Goal: Information Seeking & Learning: Learn about a topic

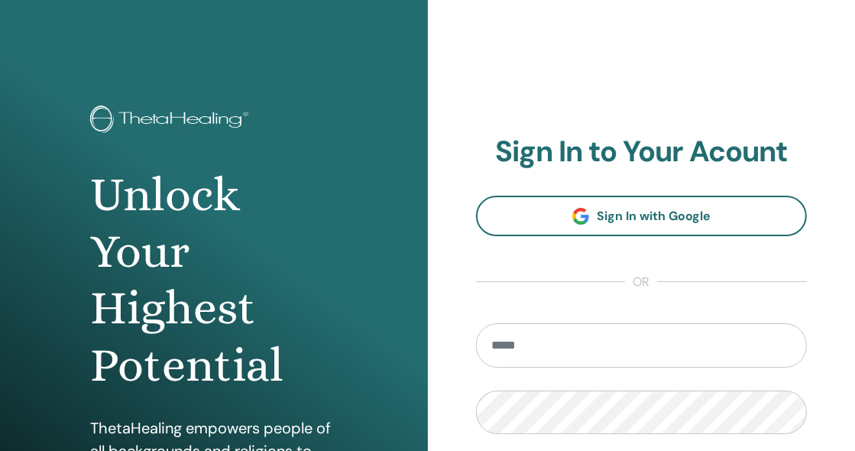
click at [575, 343] on input "email" at bounding box center [642, 345] width 332 height 44
type input "**********"
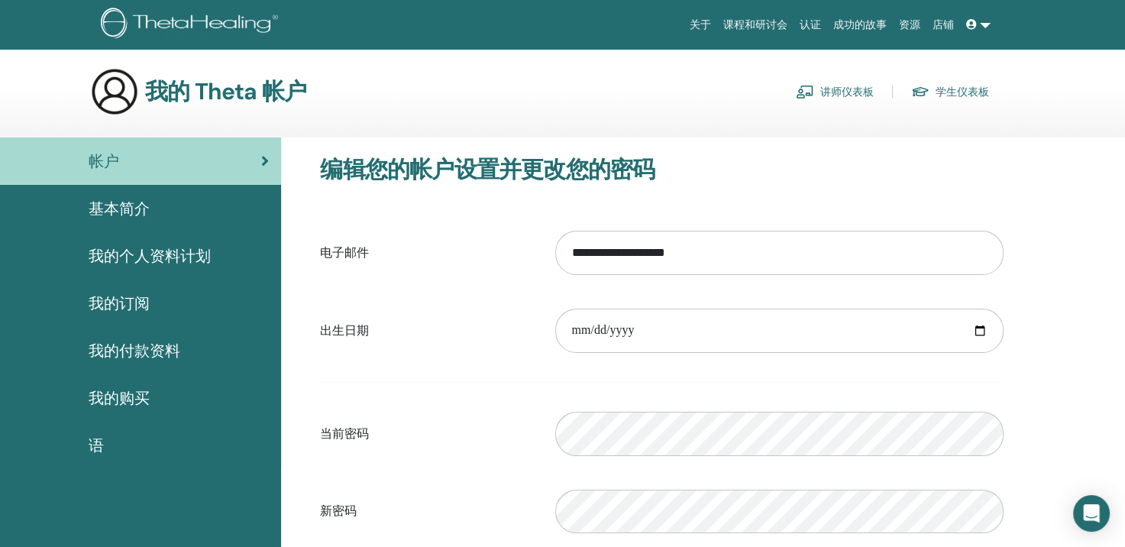
click at [118, 207] on span "基本简介" at bounding box center [119, 208] width 61 height 23
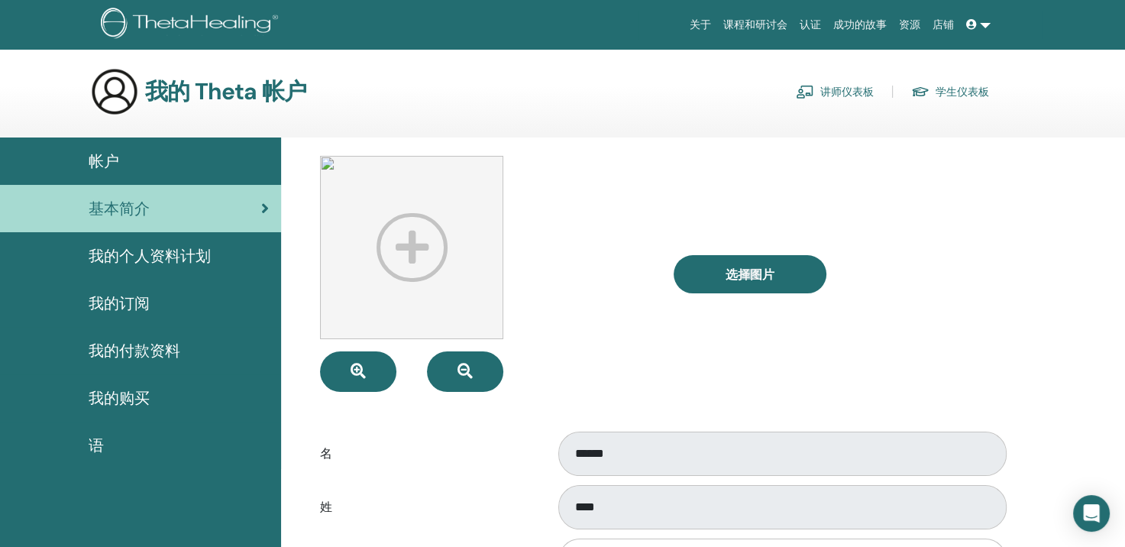
click at [771, 24] on link "课程和研讨会" at bounding box center [755, 25] width 76 height 28
click at [749, 20] on link "课程和研讨会" at bounding box center [755, 25] width 76 height 28
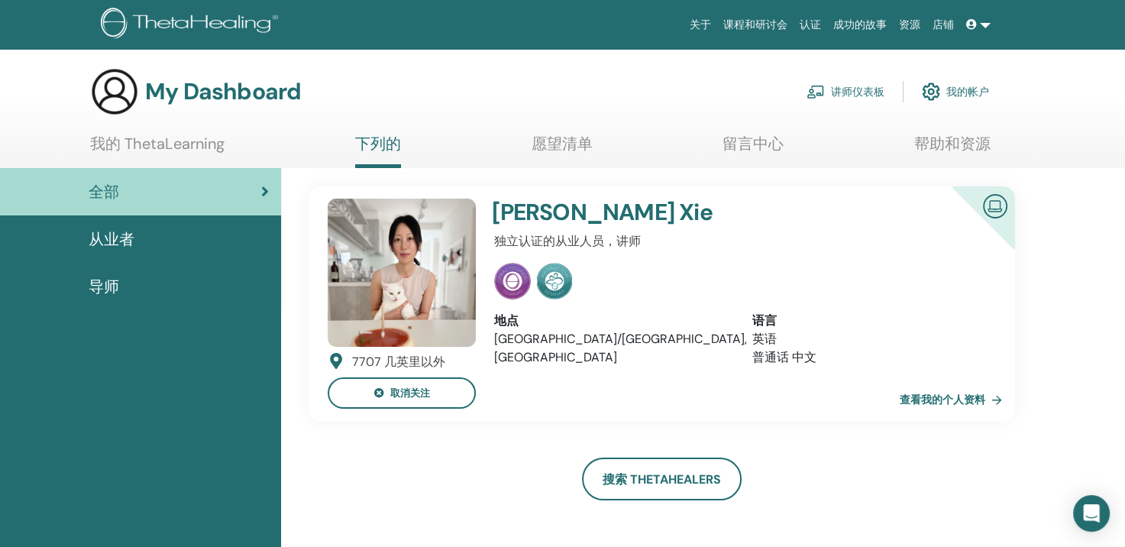
click at [141, 231] on div "从业者" at bounding box center [140, 239] width 257 height 23
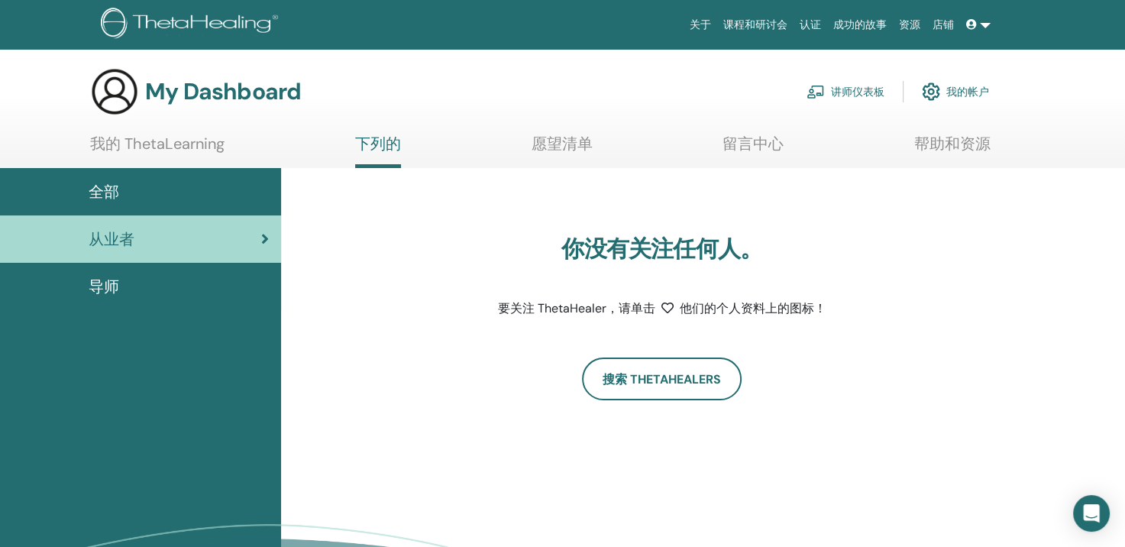
click at [100, 286] on span "导师" at bounding box center [104, 286] width 31 height 23
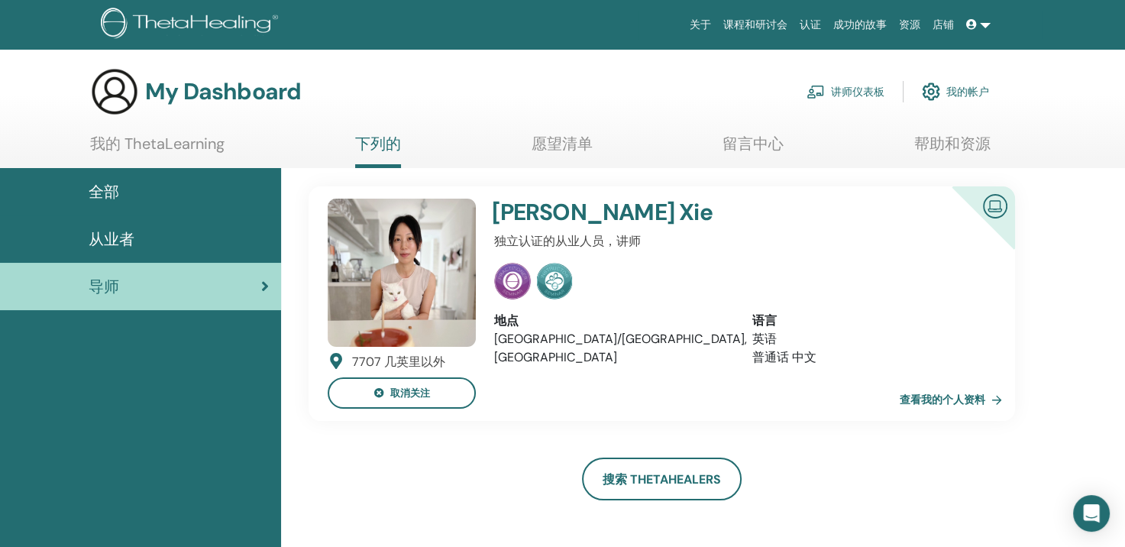
click at [196, 138] on link "我的 ThetaLearning" at bounding box center [157, 149] width 134 height 30
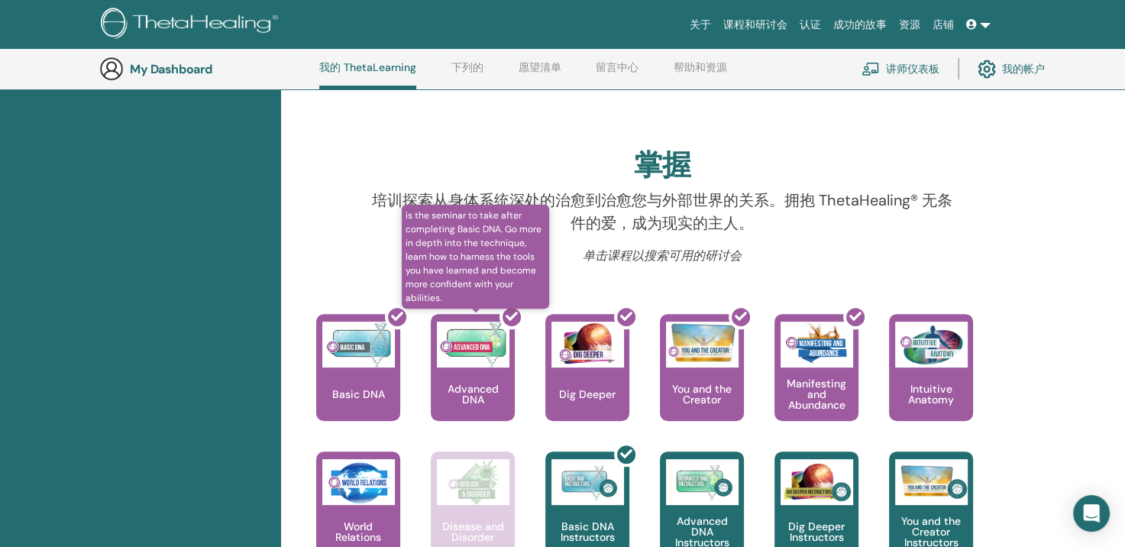
scroll to position [422, 0]
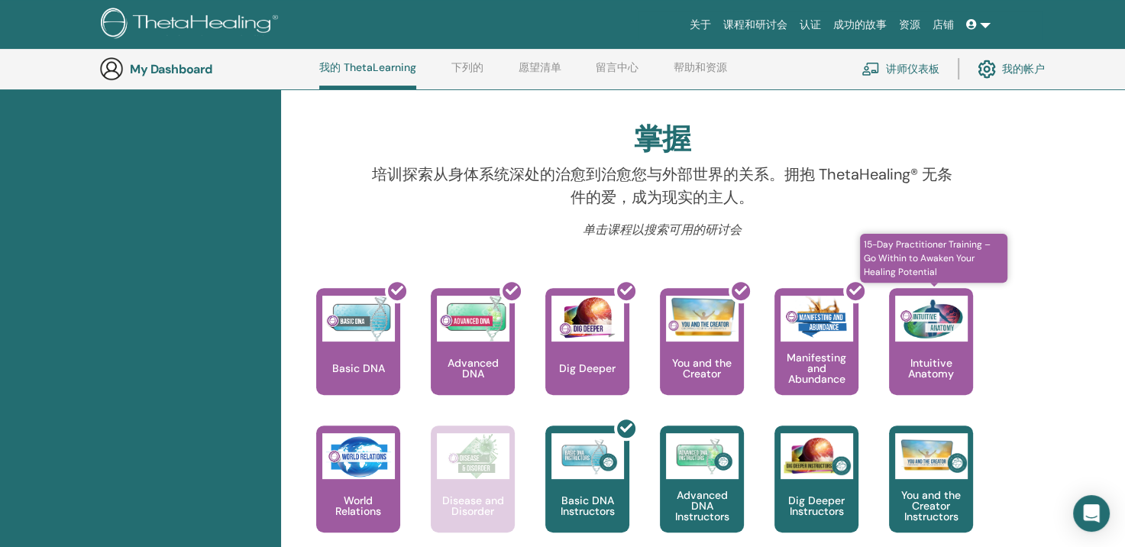
click at [947, 337] on img at bounding box center [931, 319] width 73 height 46
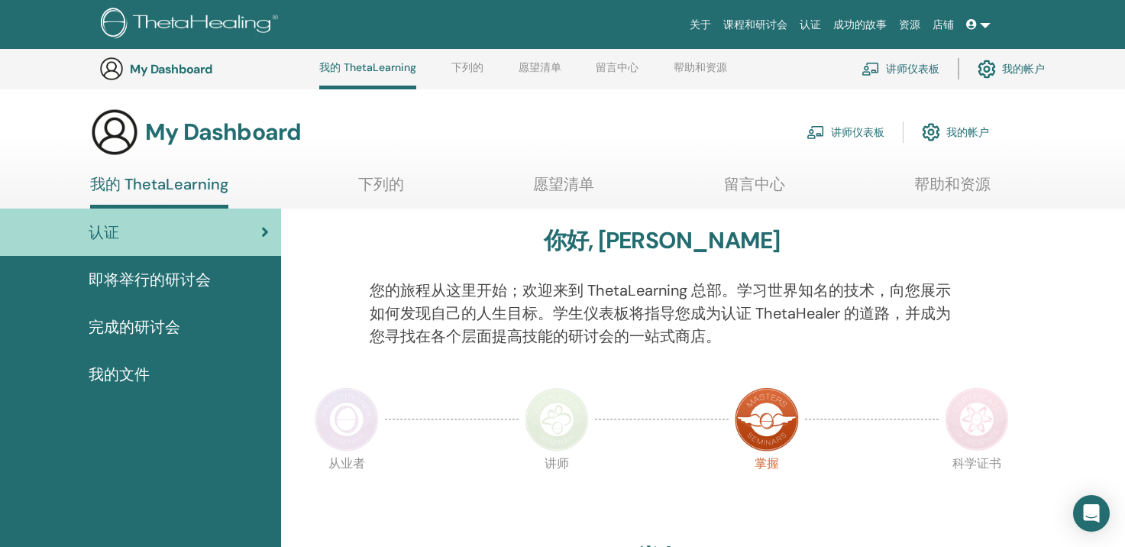
scroll to position [422, 0]
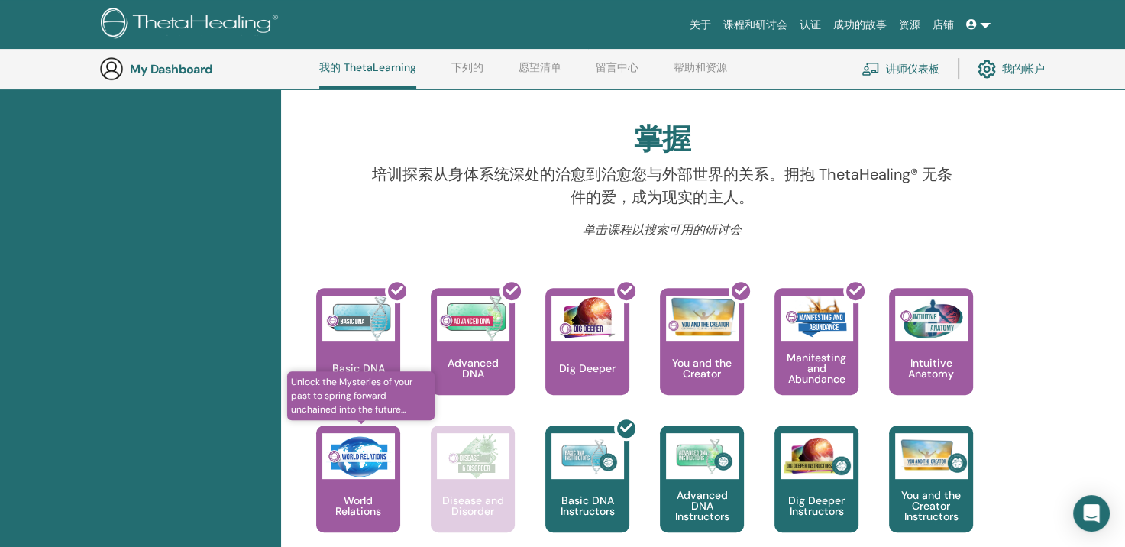
click at [335, 474] on img at bounding box center [358, 456] width 73 height 46
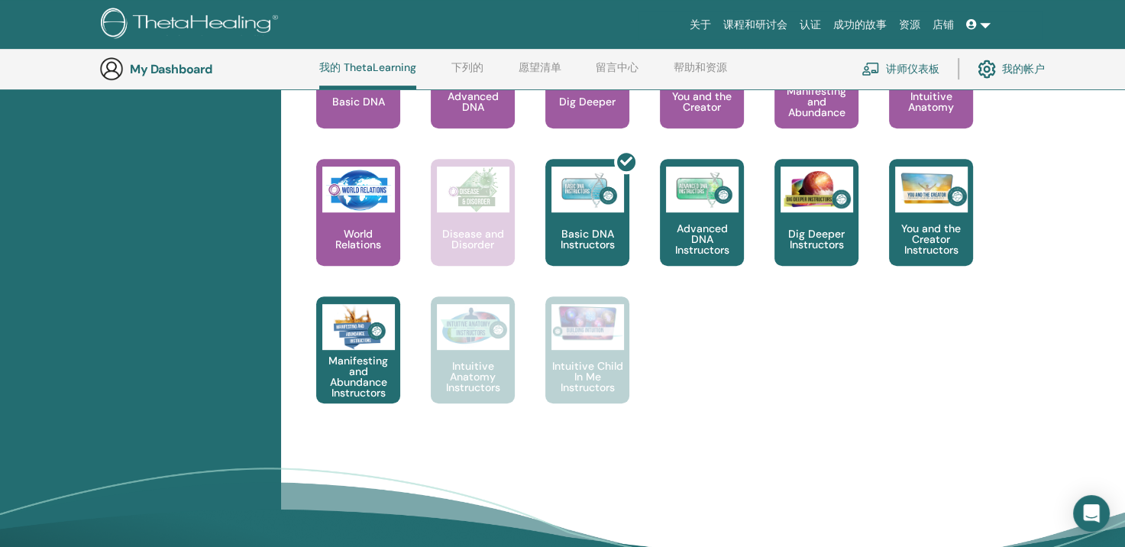
scroll to position [651, 0]
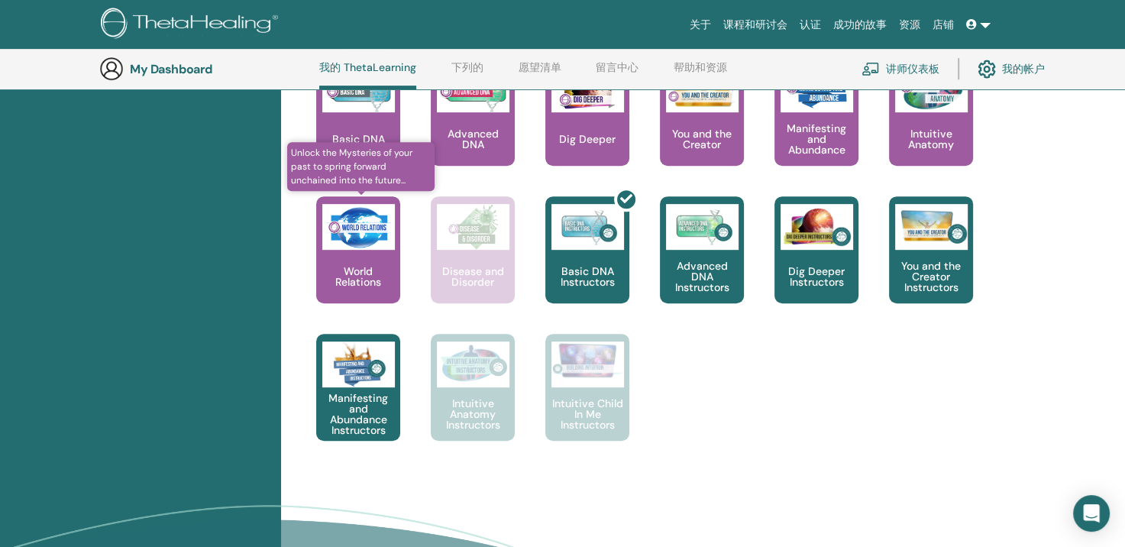
click at [374, 260] on div "World Relations" at bounding box center [358, 249] width 84 height 107
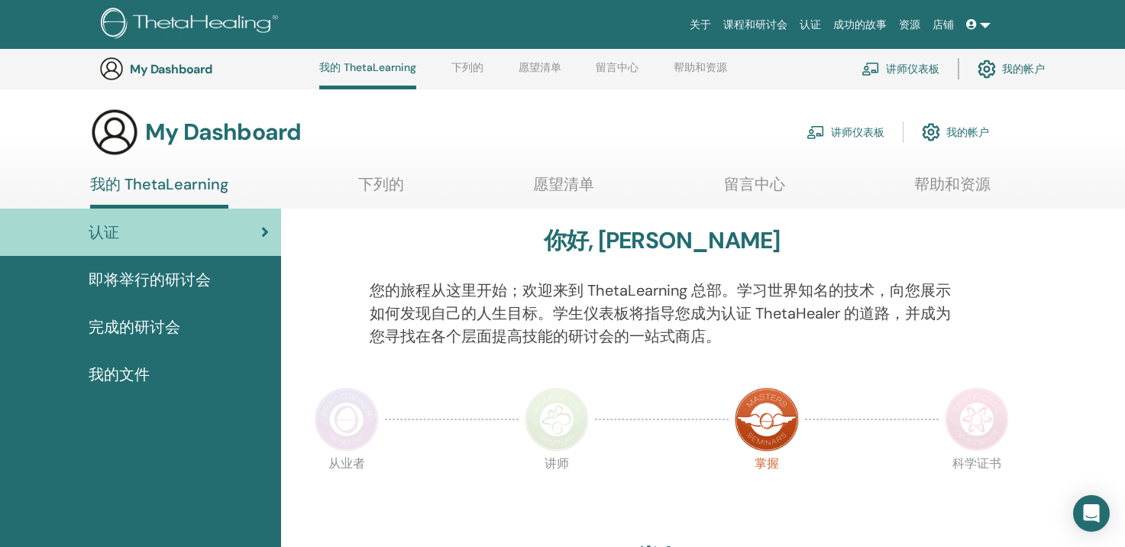
scroll to position [651, 0]
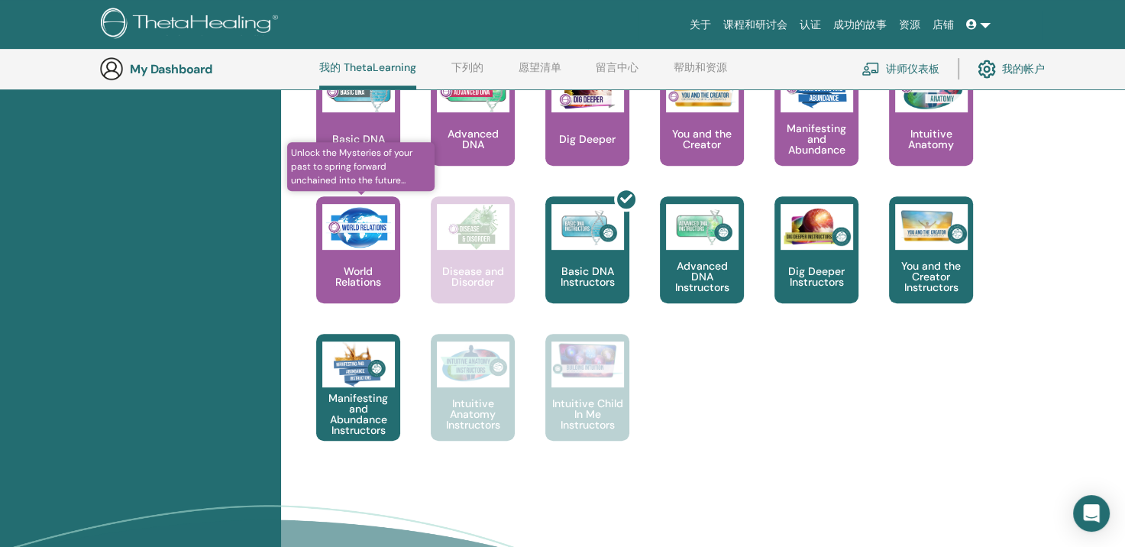
click at [358, 241] on img at bounding box center [358, 227] width 73 height 46
